Goal: Task Accomplishment & Management: Manage account settings

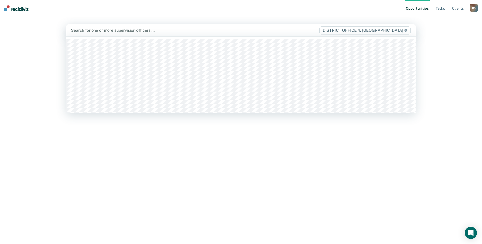
click at [189, 29] on div at bounding box center [190, 30] width 238 height 6
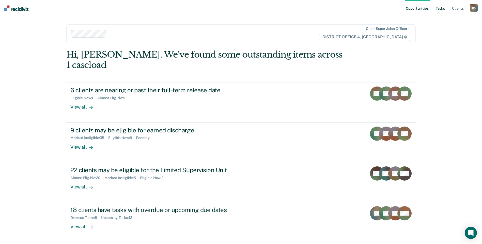
click at [440, 7] on link "Tasks" at bounding box center [440, 8] width 11 height 16
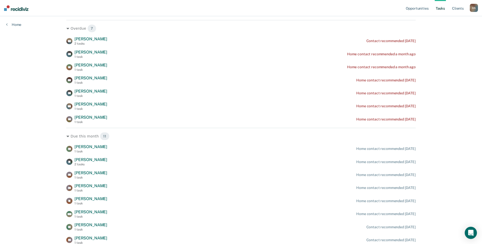
scroll to position [102, 0]
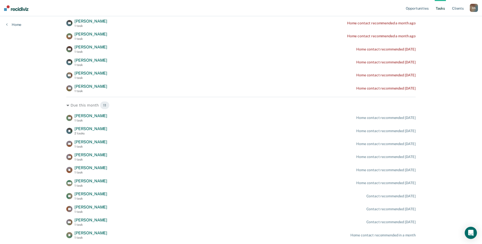
click at [38, 99] on div "Opportunities Tasks Client s [PERSON_NAME] Profile How it works Log Out Home Cl…" at bounding box center [241, 85] width 482 height 375
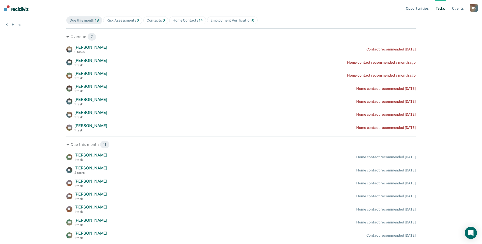
scroll to position [0, 0]
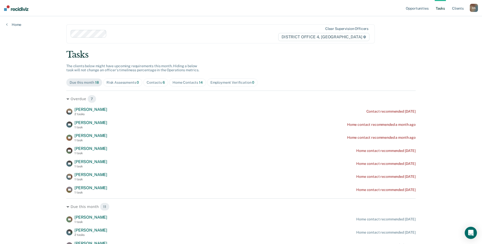
click at [154, 82] on div "Contacts 6" at bounding box center [156, 83] width 18 height 4
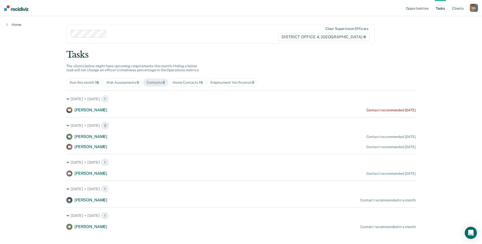
click at [180, 81] on div "Home Contacts 14" at bounding box center [188, 83] width 30 height 4
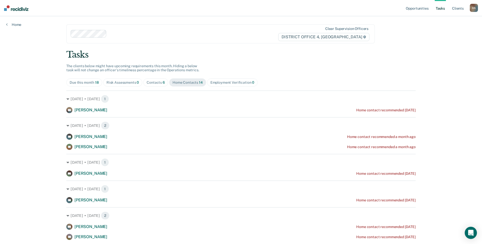
click at [123, 81] on div "Risk Assessments 0" at bounding box center [122, 83] width 33 height 4
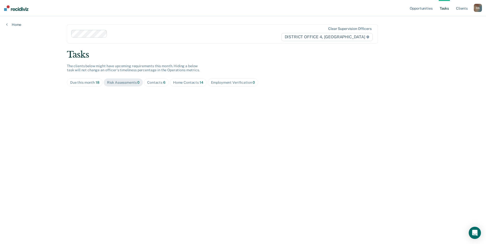
click at [74, 79] on span "Due this month 18" at bounding box center [85, 83] width 36 height 8
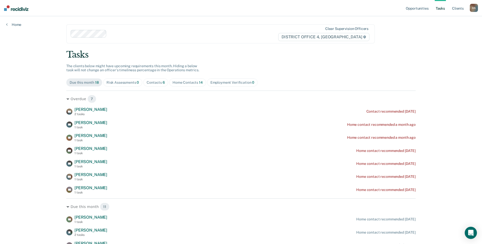
click at [229, 60] on div "Tasks" at bounding box center [240, 55] width 349 height 10
click at [416, 7] on link "Opportunities" at bounding box center [417, 8] width 25 height 16
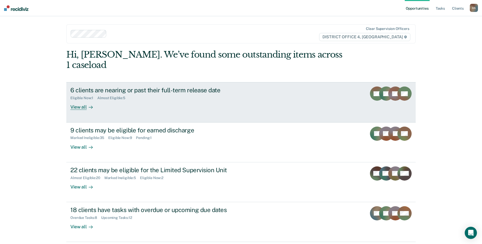
click at [83, 100] on div "View all" at bounding box center [84, 105] width 28 height 10
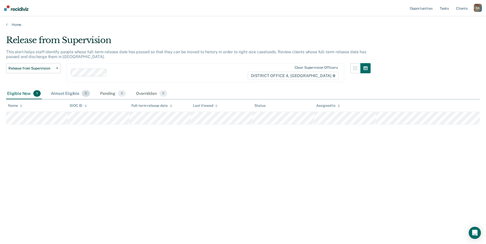
click at [63, 92] on div "Almost Eligible 5" at bounding box center [70, 93] width 41 height 11
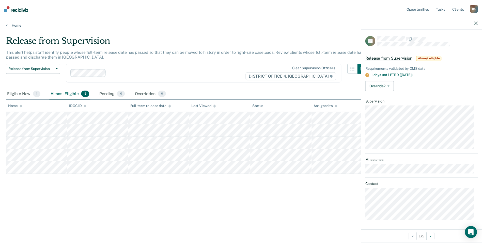
scroll to position [1, 0]
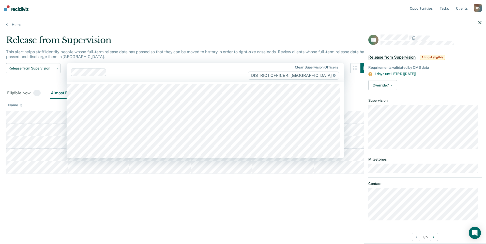
click at [241, 71] on div at bounding box center [178, 73] width 138 height 6
click at [262, 27] on main "Release from Supervision This alert helps staff identify people whose full-term…" at bounding box center [243, 135] width 486 height 216
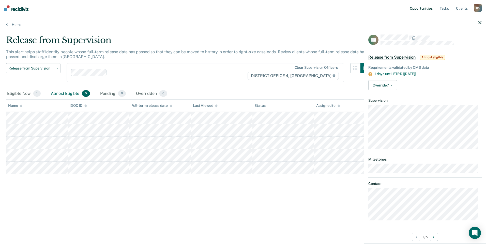
click at [422, 9] on link "Opportunities" at bounding box center [421, 8] width 25 height 16
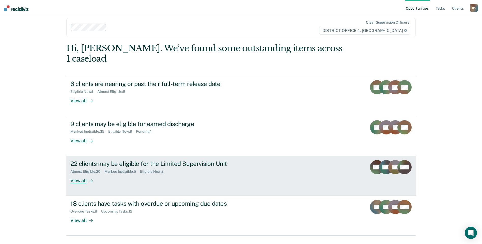
scroll to position [8, 0]
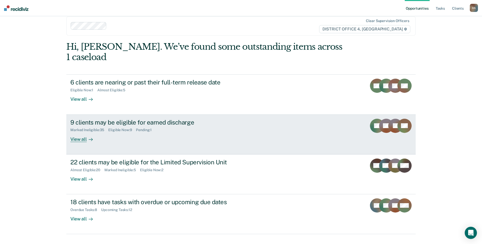
click at [77, 132] on div "View all" at bounding box center [84, 137] width 28 height 10
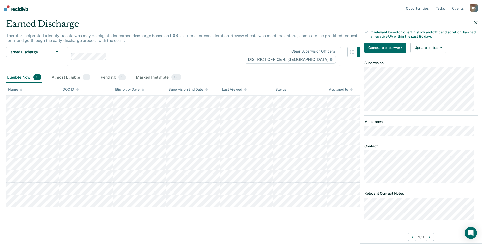
scroll to position [80, 0]
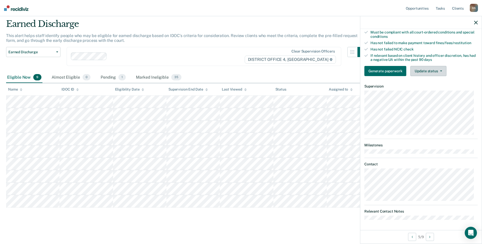
click at [425, 71] on button "Update status" at bounding box center [428, 71] width 36 height 10
click at [429, 91] on button "Mark Ineligible" at bounding box center [434, 91] width 49 height 8
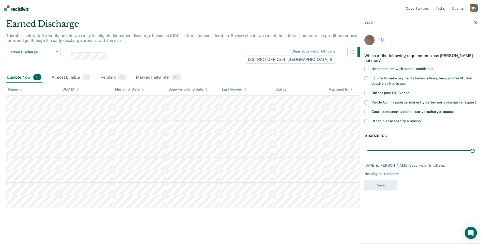
scroll to position [0, 0]
click at [366, 123] on span at bounding box center [366, 122] width 4 height 4
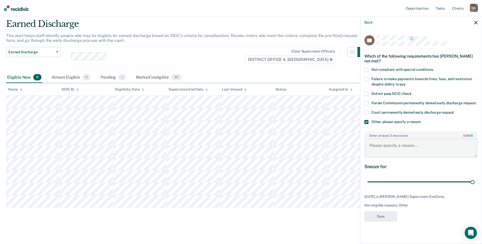
click at [385, 145] on textarea "Enter at least 3 characters 0 / 1600" at bounding box center [421, 148] width 112 height 19
type textarea "FTRD soon"
click at [380, 217] on button "Save" at bounding box center [380, 217] width 33 height 10
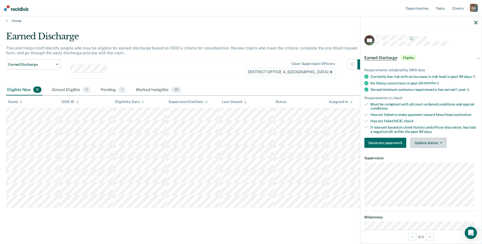
click at [427, 147] on button "Update status" at bounding box center [428, 143] width 36 height 10
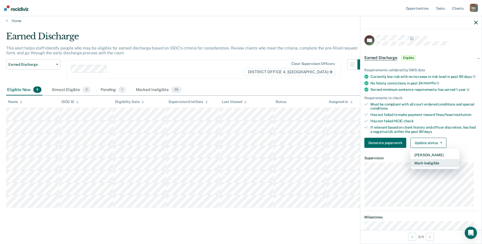
click at [431, 167] on button "Mark Ineligible" at bounding box center [434, 163] width 49 height 8
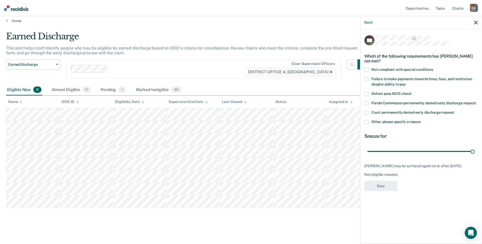
drag, startPoint x: 404, startPoint y: 150, endPoint x: 401, endPoint y: 128, distance: 21.7
type input "90"
click at [475, 150] on input "range" at bounding box center [420, 151] width 107 height 9
click at [368, 69] on span at bounding box center [366, 70] width 4 height 4
click at [367, 78] on span at bounding box center [366, 79] width 4 height 4
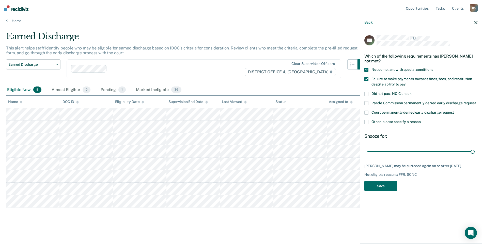
click at [367, 122] on span at bounding box center [366, 122] width 4 height 4
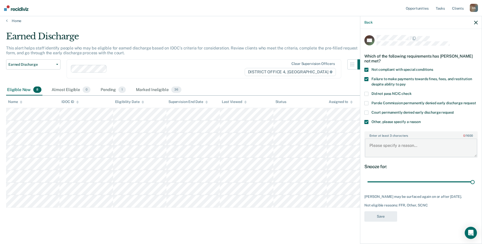
drag, startPoint x: 375, startPoint y: 144, endPoint x: 375, endPoint y: 141, distance: 3.0
click at [375, 143] on textarea "Enter at least 3 characters 0 / 1600" at bounding box center [421, 148] width 112 height 19
type textarea "in treatment"
click at [377, 220] on button "Save" at bounding box center [380, 217] width 33 height 10
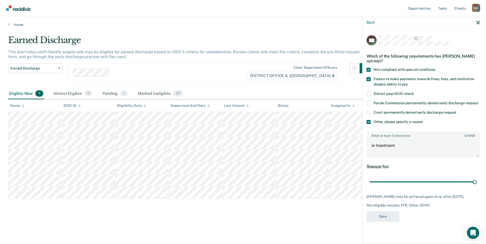
scroll to position [0, 0]
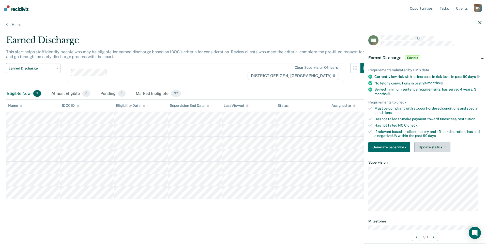
click at [431, 152] on button "Update status" at bounding box center [432, 147] width 36 height 10
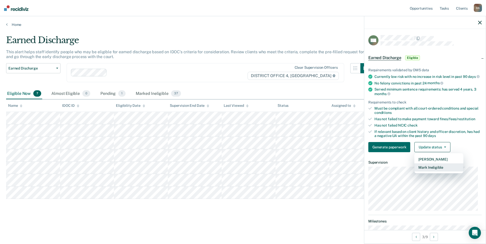
click at [429, 172] on button "Mark Ineligible" at bounding box center [438, 168] width 49 height 8
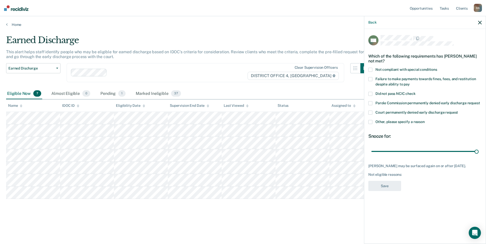
drag, startPoint x: 408, startPoint y: 151, endPoint x: 432, endPoint y: 176, distance: 34.3
type input "90"
click at [478, 155] on input "range" at bounding box center [424, 151] width 107 height 9
click at [370, 122] on span at bounding box center [370, 122] width 4 height 4
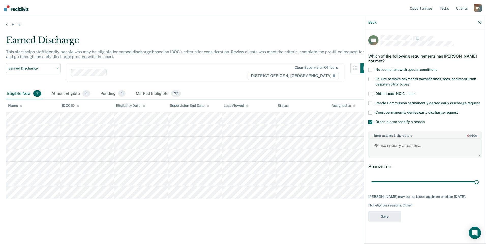
drag, startPoint x: 380, startPoint y: 145, endPoint x: 379, endPoint y: 143, distance: 2.8
click at [380, 144] on textarea "Enter at least 3 characters 0 / 1600" at bounding box center [425, 148] width 112 height 19
drag, startPoint x: 391, startPoint y: 144, endPoint x: 389, endPoint y: 145, distance: 2.7
click at [389, 145] on textarea "FTRD [DATE]" at bounding box center [425, 148] width 112 height 19
type textarea "FTRD [DATE]"
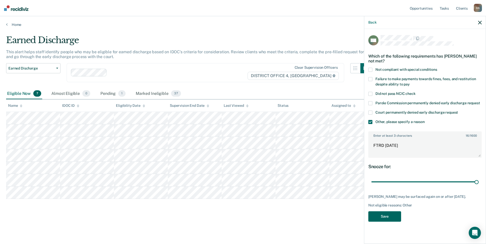
click at [389, 220] on button "Save" at bounding box center [384, 217] width 33 height 10
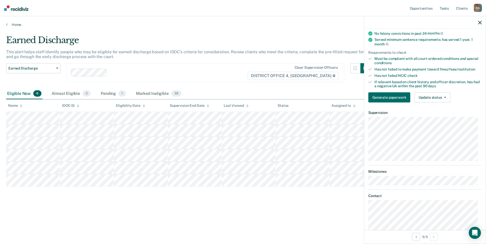
scroll to position [51, 0]
click at [433, 100] on button "Update status" at bounding box center [432, 96] width 36 height 10
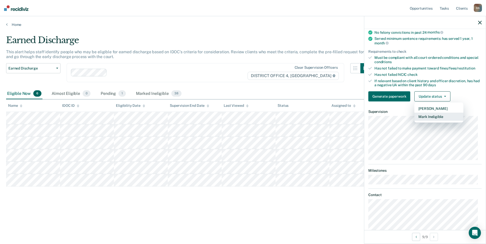
click at [429, 119] on button "Mark Ineligible" at bounding box center [438, 117] width 49 height 8
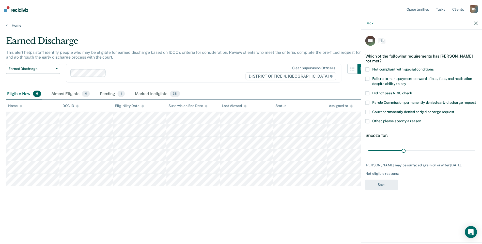
scroll to position [0, 0]
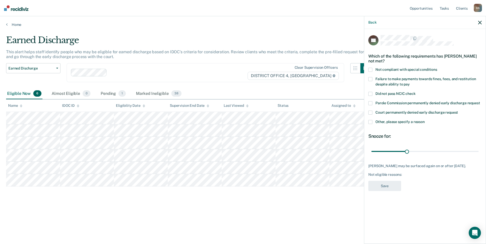
click at [371, 120] on span at bounding box center [370, 122] width 4 height 4
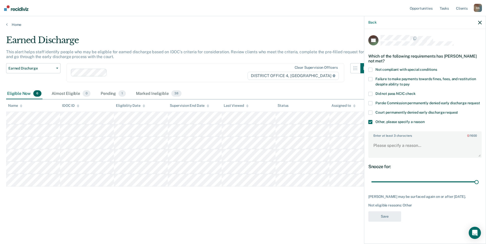
drag, startPoint x: 407, startPoint y: 183, endPoint x: 434, endPoint y: 149, distance: 43.2
type input "90"
click at [478, 181] on input "range" at bounding box center [424, 182] width 107 height 9
click at [409, 144] on textarea "Enter at least 3 characters 0 / 1600" at bounding box center [425, 148] width 112 height 19
click at [339, 156] on body "Looks like you’re using Internet Explorer 11. For faster loading and a better e…" at bounding box center [243, 122] width 486 height 244
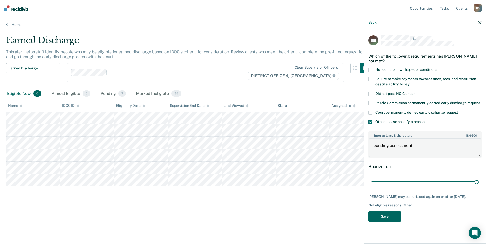
type textarea "pending assessment"
click at [385, 218] on button "Save" at bounding box center [384, 217] width 33 height 10
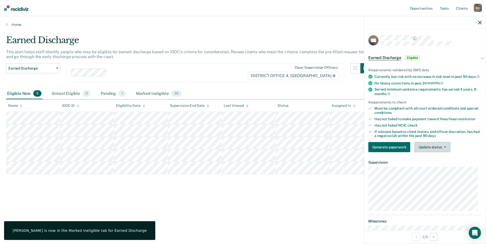
click at [432, 151] on button "Update status" at bounding box center [432, 147] width 36 height 10
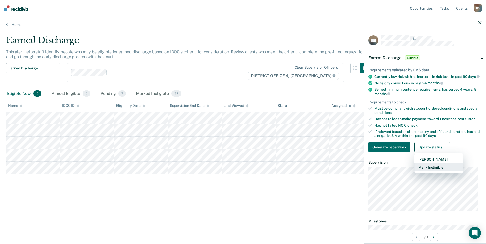
click at [432, 172] on button "Mark Ineligible" at bounding box center [438, 168] width 49 height 8
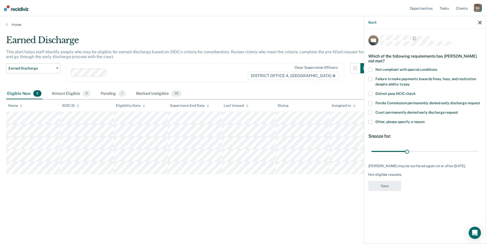
click at [371, 121] on span at bounding box center [370, 122] width 4 height 4
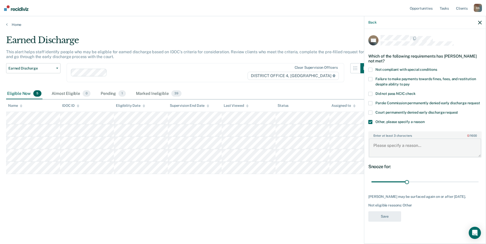
click at [409, 146] on textarea "Enter at least 3 characters 0 / 1600" at bounding box center [425, 148] width 112 height 19
paste textarea "pending assessment"
type textarea "pending assessment"
drag, startPoint x: 407, startPoint y: 182, endPoint x: 495, endPoint y: 180, distance: 88.2
type input "90"
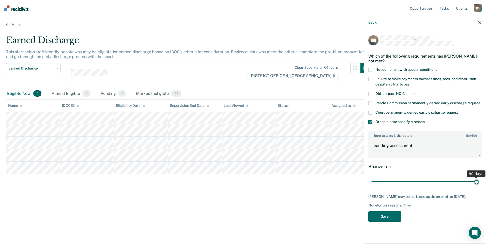
click at [478, 180] on input "range" at bounding box center [424, 182] width 107 height 9
click at [385, 212] on button "Save" at bounding box center [384, 217] width 33 height 10
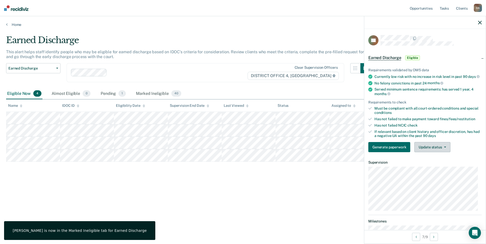
click at [432, 150] on button "Update status" at bounding box center [432, 147] width 36 height 10
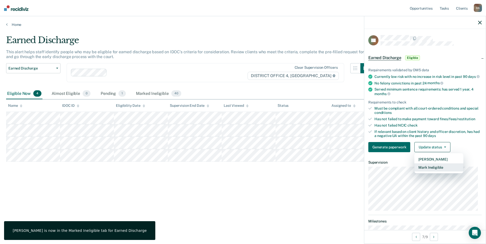
click at [436, 172] on button "Mark Ineligible" at bounding box center [438, 168] width 49 height 8
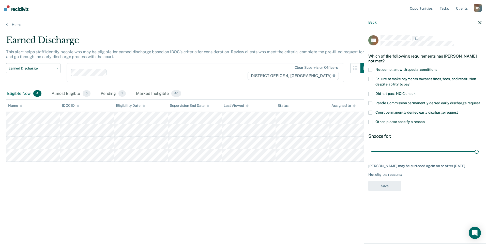
drag, startPoint x: 407, startPoint y: 151, endPoint x: 449, endPoint y: 141, distance: 42.6
type input "90"
click at [478, 150] on input "range" at bounding box center [424, 151] width 107 height 9
click at [371, 121] on span at bounding box center [370, 122] width 4 height 4
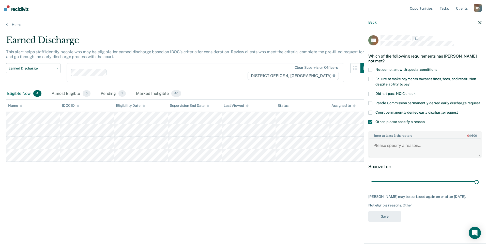
click at [382, 144] on textarea "Enter at least 3 characters 0 / 1600" at bounding box center [425, 148] width 112 height 19
paste textarea "pending assessment"
type textarea "pending assessment"
click at [389, 215] on button "Save" at bounding box center [384, 217] width 33 height 10
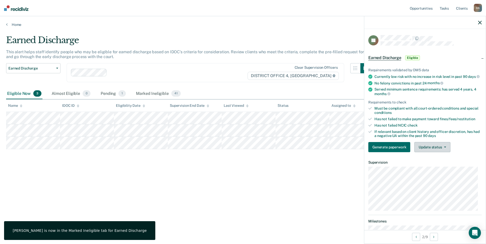
click at [430, 150] on button "Update status" at bounding box center [432, 147] width 36 height 10
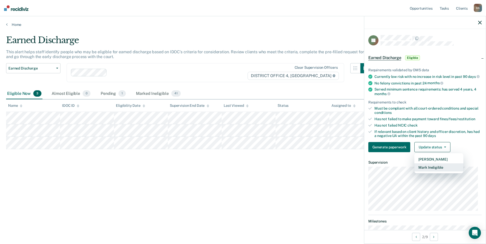
click at [425, 172] on button "Mark Ineligible" at bounding box center [438, 168] width 49 height 8
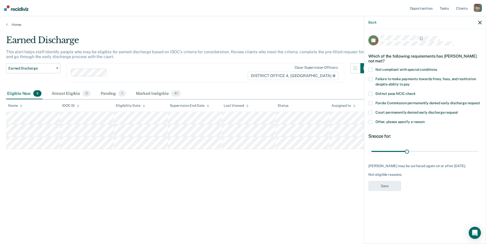
click at [369, 121] on span at bounding box center [370, 122] width 4 height 4
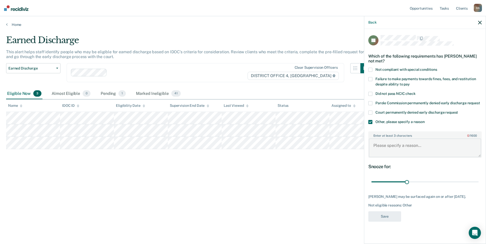
click at [405, 150] on textarea "Enter at least 3 characters 0 / 1600" at bounding box center [425, 148] width 112 height 19
paste textarea "pending assessment"
type textarea "pending assessment"
drag, startPoint x: 406, startPoint y: 181, endPoint x: 491, endPoint y: 180, distance: 84.4
type input "90"
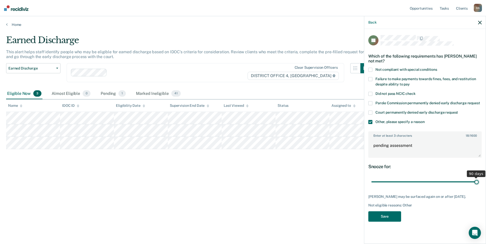
click at [478, 180] on input "range" at bounding box center [424, 182] width 107 height 9
click at [381, 222] on button "Save" at bounding box center [384, 217] width 33 height 10
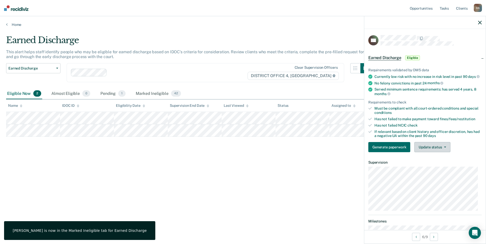
click at [431, 151] on button "Update status" at bounding box center [432, 147] width 36 height 10
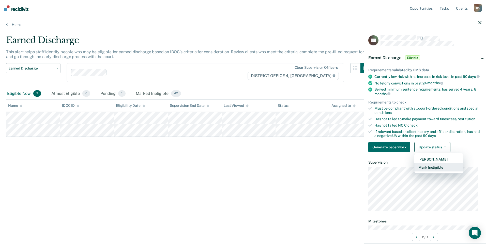
click at [423, 171] on button "Mark Ineligible" at bounding box center [438, 168] width 49 height 8
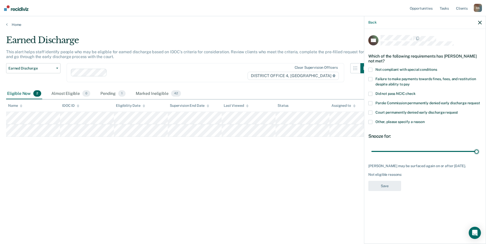
drag, startPoint x: 407, startPoint y: 151, endPoint x: 419, endPoint y: 139, distance: 16.5
type input "90"
click at [478, 149] on input "range" at bounding box center [424, 151] width 107 height 9
click at [372, 120] on span at bounding box center [370, 122] width 4 height 4
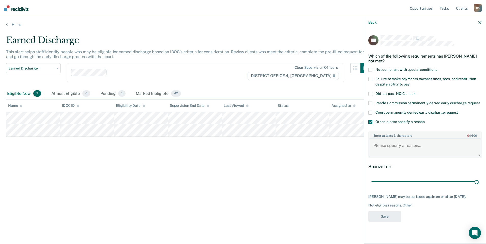
click at [378, 146] on textarea "Enter at least 3 characters 0 / 1600" at bounding box center [425, 148] width 112 height 19
paste textarea "pending assessment"
type textarea "pending assessment"
click at [385, 222] on button "Save" at bounding box center [384, 217] width 33 height 10
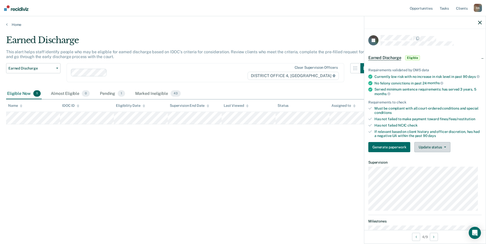
click at [430, 151] on button "Update status" at bounding box center [432, 147] width 36 height 10
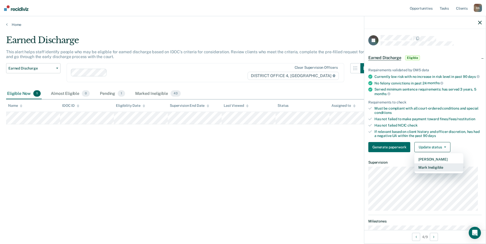
click at [422, 172] on button "Mark Ineligible" at bounding box center [438, 168] width 49 height 8
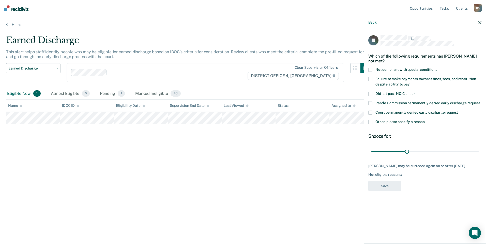
click at [370, 122] on span at bounding box center [370, 122] width 4 height 4
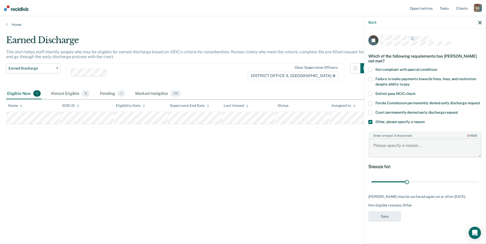
click at [395, 143] on textarea "Enter at least 3 characters 0 / 1600" at bounding box center [425, 148] width 112 height 19
paste textarea "pending assessment"
type textarea "pending assessment"
drag, startPoint x: 407, startPoint y: 181, endPoint x: 484, endPoint y: 198, distance: 79.2
type input "90"
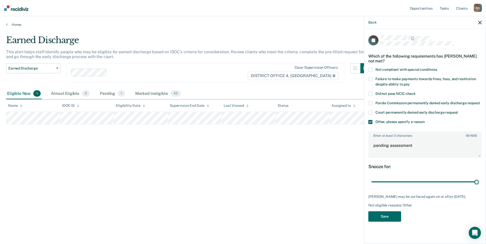
click at [478, 184] on input "range" at bounding box center [424, 182] width 107 height 9
click at [388, 218] on button "Save" at bounding box center [384, 217] width 33 height 10
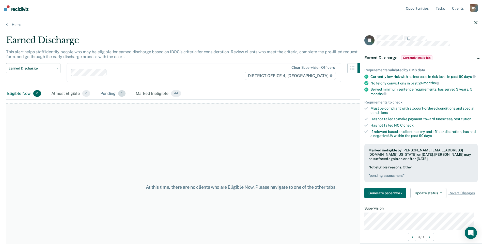
click at [121, 96] on span "1" at bounding box center [121, 93] width 7 height 7
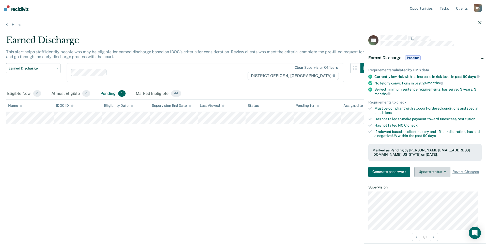
click at [433, 177] on button "Update status" at bounding box center [432, 172] width 36 height 10
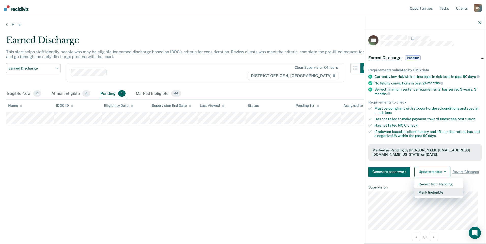
click at [429, 196] on button "Mark Ineligible" at bounding box center [438, 193] width 49 height 8
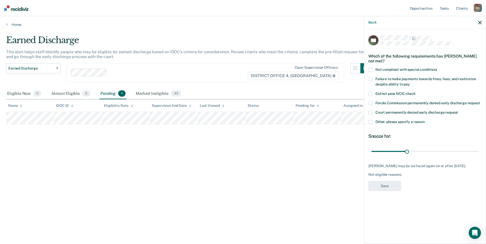
click at [370, 103] on span at bounding box center [370, 103] width 4 height 4
click at [370, 122] on span at bounding box center [370, 122] width 4 height 4
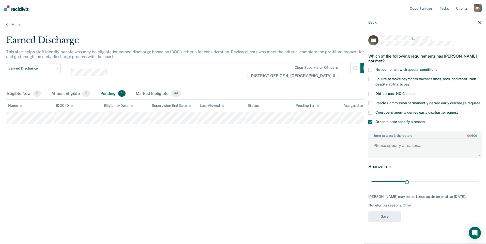
click at [406, 146] on textarea "Enter at least 3 characters 0 / 1600" at bounding box center [425, 148] width 112 height 19
drag, startPoint x: 410, startPoint y: 182, endPoint x: 456, endPoint y: 172, distance: 46.8
type input "90"
click at [478, 178] on input "range" at bounding box center [424, 182] width 107 height 9
click at [398, 148] on textarea "Enter at least 3 characters 0 / 1600" at bounding box center [425, 148] width 112 height 19
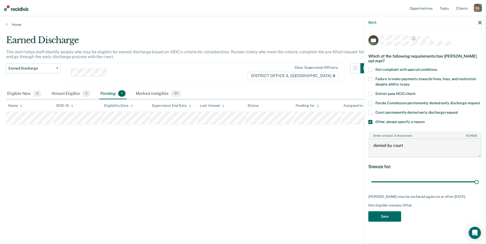
type textarea "denied by court"
click at [371, 69] on span at bounding box center [370, 70] width 4 height 4
click at [371, 68] on span at bounding box center [370, 70] width 4 height 4
click at [407, 147] on textarea "denied by court" at bounding box center [425, 148] width 112 height 19
click at [386, 216] on button "Save" at bounding box center [384, 217] width 33 height 10
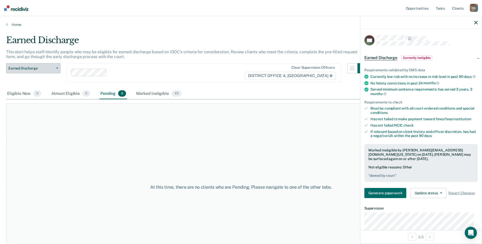
click at [58, 69] on button "Earned Discharge" at bounding box center [33, 68] width 54 height 10
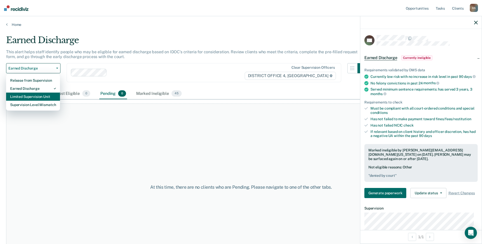
click at [34, 99] on div "Limited Supervision Unit" at bounding box center [33, 97] width 46 height 8
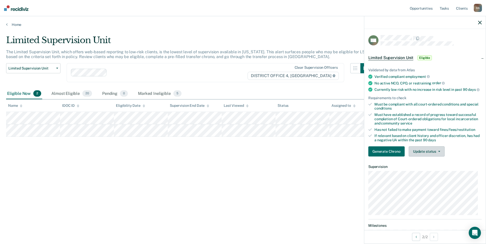
click at [432, 156] on button "Update status" at bounding box center [427, 152] width 36 height 10
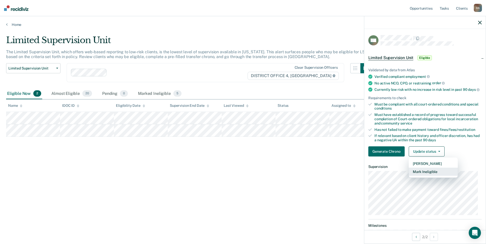
click at [430, 175] on button "Mark Ineligible" at bounding box center [433, 172] width 49 height 8
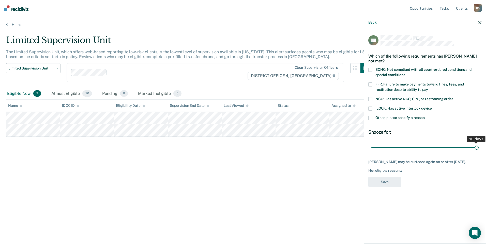
drag, startPoint x: 407, startPoint y: 147, endPoint x: 499, endPoint y: 152, distance: 92.4
type input "90"
click at [478, 152] on input "range" at bounding box center [424, 147] width 107 height 9
click at [369, 117] on span at bounding box center [370, 118] width 4 height 4
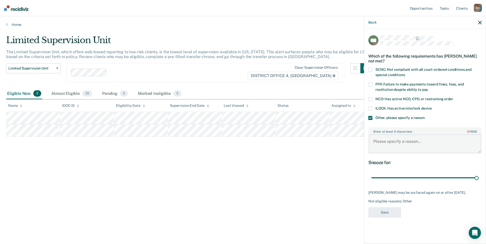
click at [389, 145] on textarea "Enter at least 3 characters 0 / 1600" at bounding box center [425, 144] width 112 height 19
type textarea "FTRD [DATE]"
click at [383, 218] on button "Save" at bounding box center [384, 213] width 33 height 10
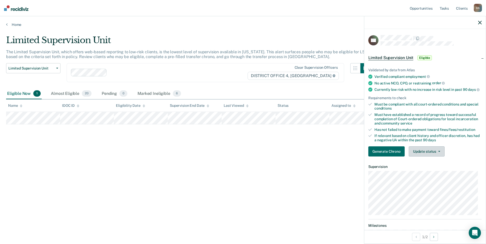
click at [426, 156] on button "Update status" at bounding box center [427, 152] width 36 height 10
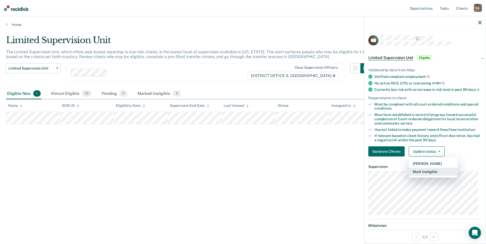
click at [424, 176] on button "Mark Ineligible" at bounding box center [433, 172] width 49 height 8
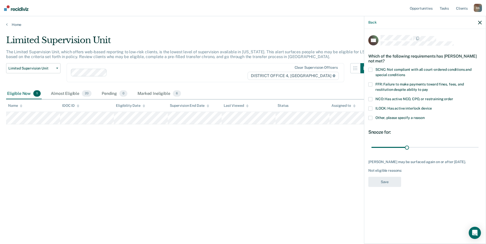
click at [370, 117] on span at bounding box center [370, 118] width 4 height 4
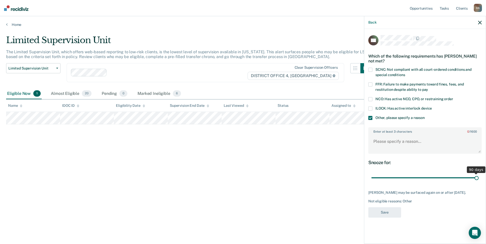
drag, startPoint x: 406, startPoint y: 178, endPoint x: 531, endPoint y: 185, distance: 125.2
type input "90"
click at [478, 183] on input "range" at bounding box center [424, 178] width 107 height 9
click at [388, 141] on textarea "Enter at least 3 characters 0 / 1600" at bounding box center [425, 144] width 112 height 19
click at [423, 142] on textarea "pending assessment with PPO" at bounding box center [425, 144] width 112 height 19
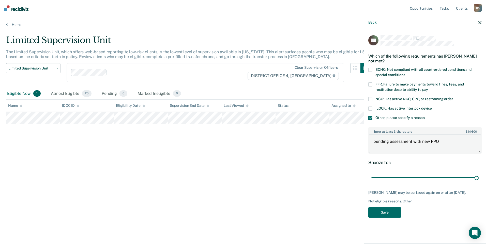
drag, startPoint x: 413, startPoint y: 141, endPoint x: 443, endPoint y: 142, distance: 30.3
click at [443, 143] on textarea "pending assessment with new PPO" at bounding box center [425, 144] width 112 height 19
type textarea "pending assessment"
click at [388, 217] on button "Save" at bounding box center [384, 213] width 33 height 10
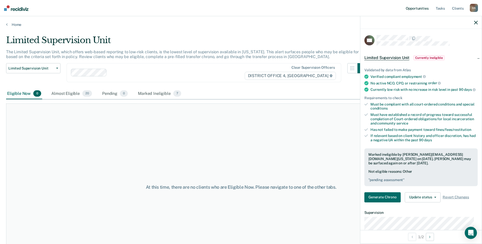
click at [421, 9] on link "Opportunities" at bounding box center [417, 8] width 25 height 16
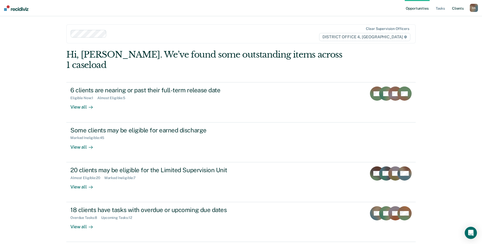
click at [458, 7] on link "Client s" at bounding box center [458, 8] width 14 height 16
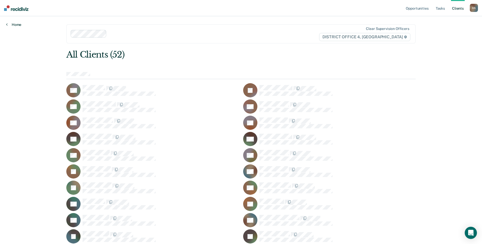
click at [14, 24] on link "Home" at bounding box center [13, 24] width 15 height 5
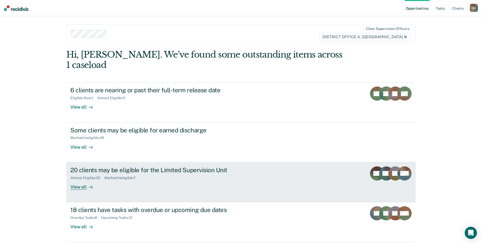
click at [79, 180] on div "View all" at bounding box center [84, 185] width 28 height 10
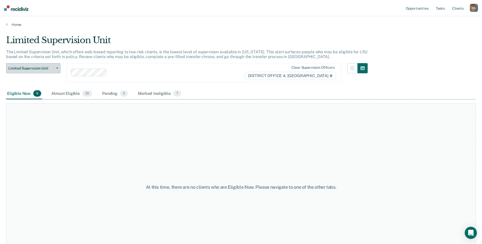
click at [55, 67] on button "Limited Supervision Unit" at bounding box center [33, 68] width 54 height 10
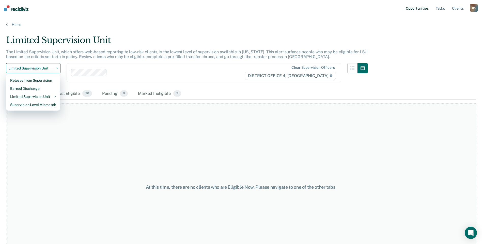
click at [414, 8] on link "Opportunities" at bounding box center [417, 8] width 25 height 16
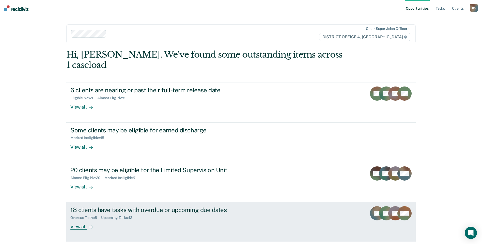
click at [81, 220] on div "View all" at bounding box center [84, 225] width 28 height 10
